Goal: Transaction & Acquisition: Purchase product/service

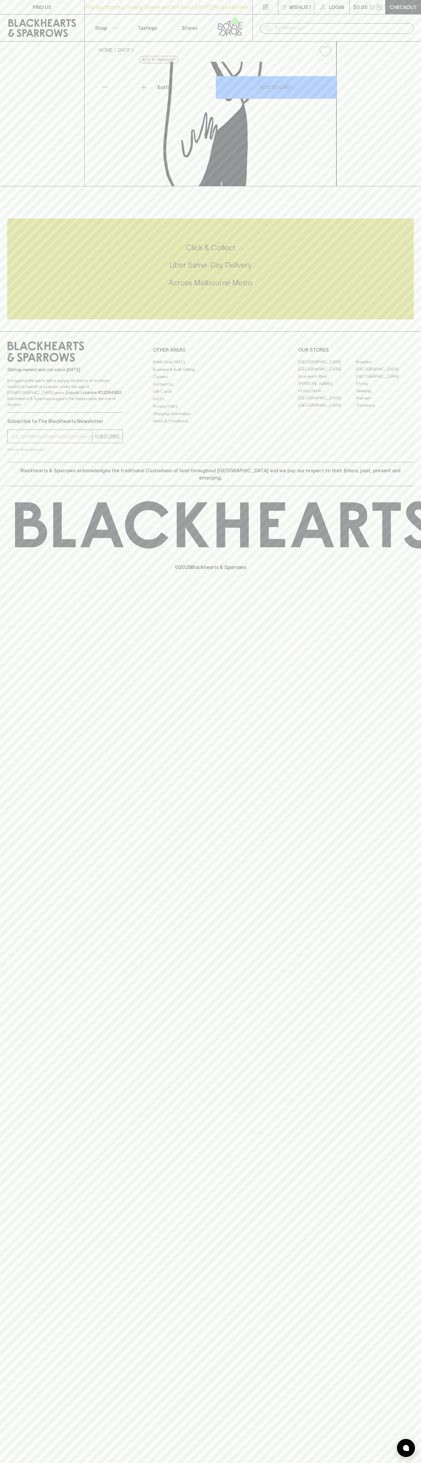
click at [339, 20] on div "​" at bounding box center [337, 27] width 169 height 27
click at [392, 548] on icon at bounding box center [422, 524] width 814 height 47
click at [397, 1463] on html "FIND US | No Bad Bottles | Sibling Owned and Run Since 2006 | No Bad Bottles | …" at bounding box center [210, 731] width 421 height 1463
click at [23, 797] on div "FIND US | No Bad Bottles | Sibling Owned and Run Since 2006 | No Bad Bottles | …" at bounding box center [210, 731] width 421 height 1463
